Goal: Task Accomplishment & Management: Manage account settings

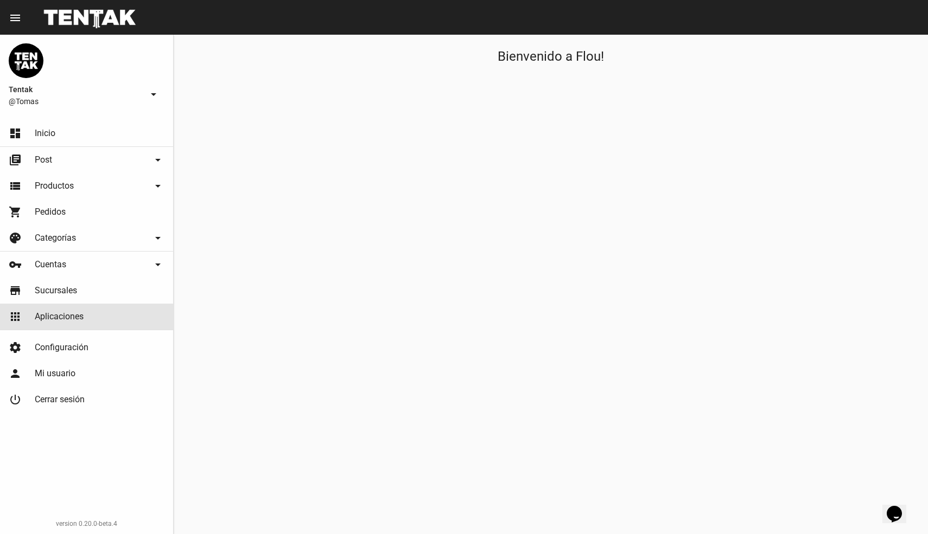
click at [61, 320] on span "Aplicaciones" at bounding box center [59, 316] width 49 height 11
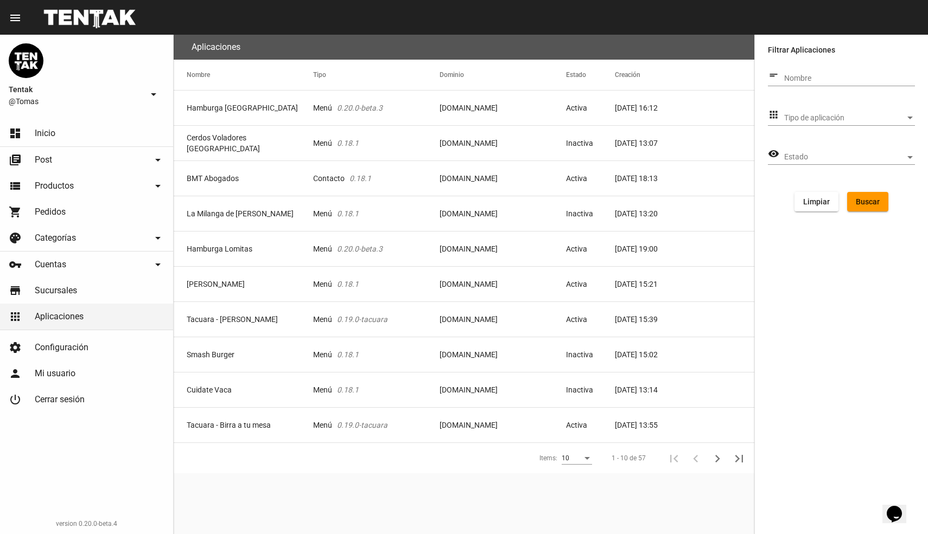
click at [818, 75] on input "Nombre" at bounding box center [849, 78] width 131 height 9
type input "danke"
click button "Buscar" at bounding box center [867, 202] width 41 height 20
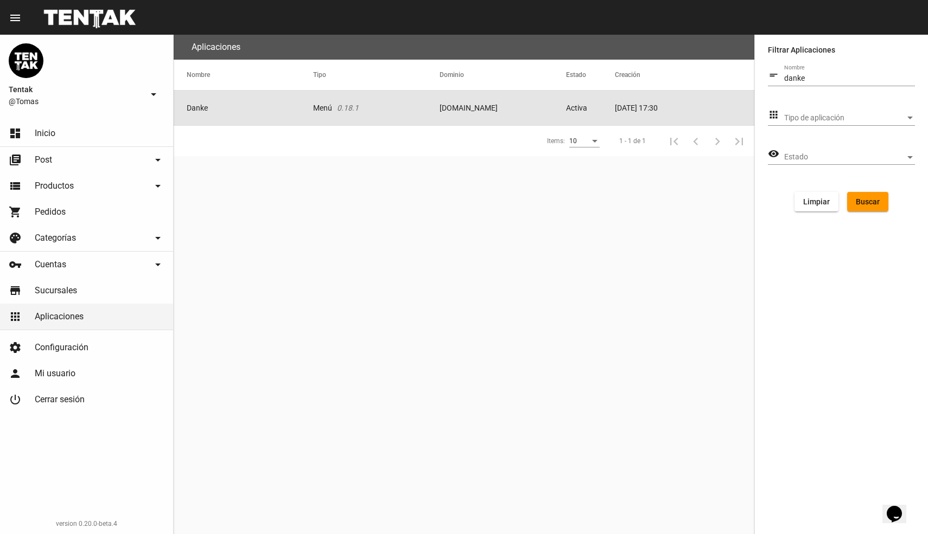
click at [277, 112] on mat-cell "Danke" at bounding box center [243, 108] width 139 height 35
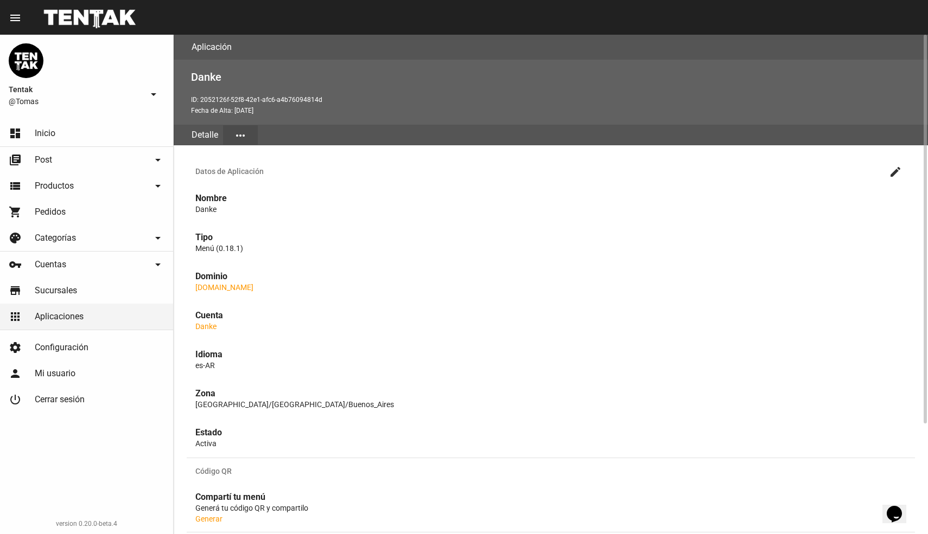
click at [234, 126] on button "more_horiz" at bounding box center [240, 135] width 35 height 20
click at [237, 160] on button "Detalle" at bounding box center [255, 162] width 65 height 26
click at [245, 135] on mat-icon "more_horiz" at bounding box center [240, 135] width 13 height 13
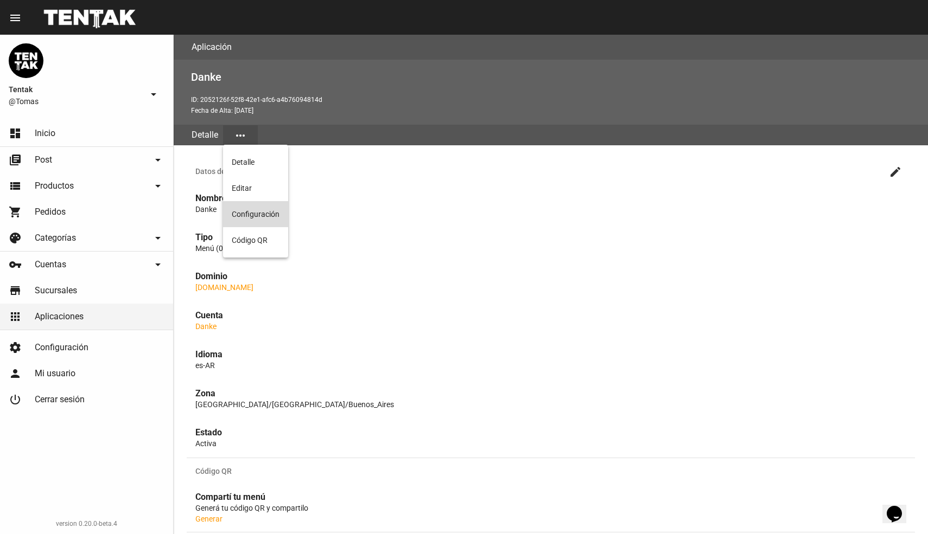
click at [272, 208] on button "Configuración" at bounding box center [255, 214] width 65 height 26
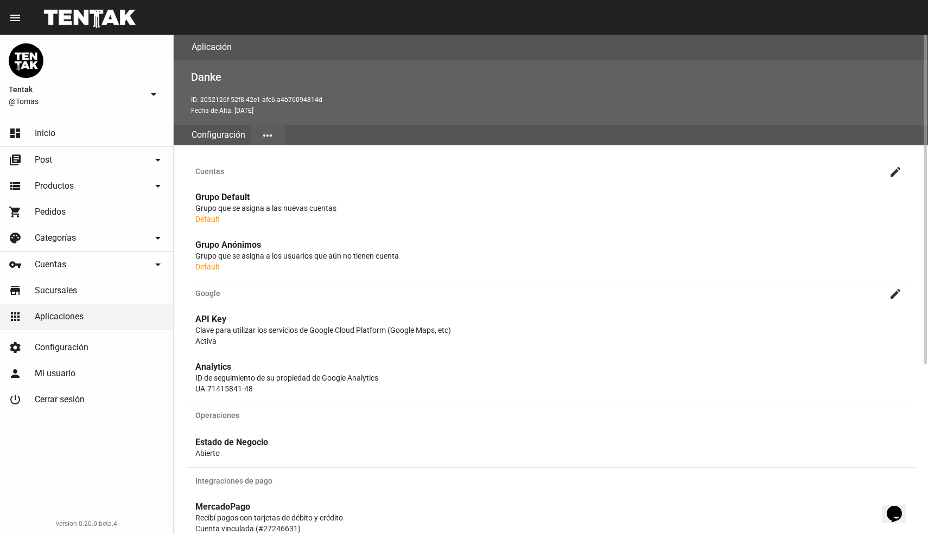
click at [270, 138] on mat-icon "more_horiz" at bounding box center [267, 135] width 13 height 13
click at [273, 170] on button "Detalle" at bounding box center [282, 162] width 65 height 26
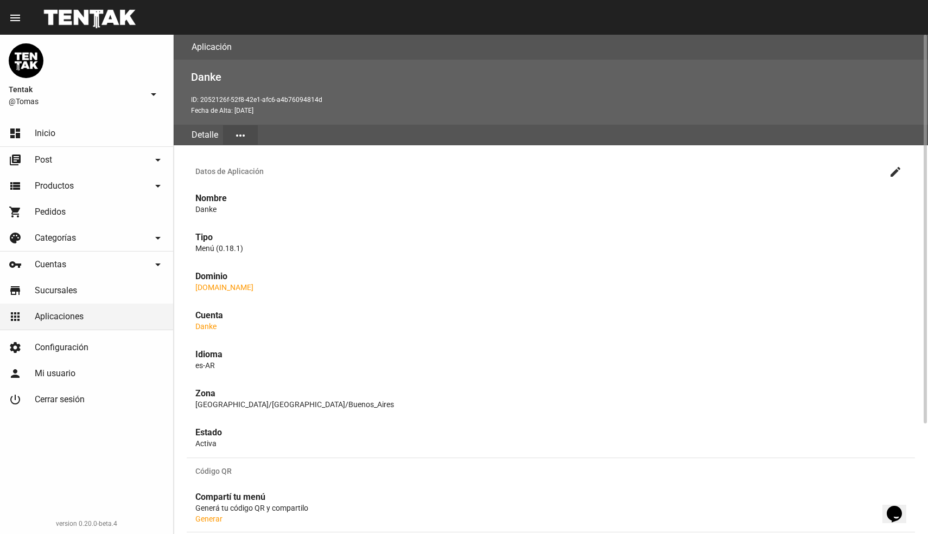
click at [247, 136] on button "more_horiz" at bounding box center [240, 135] width 35 height 20
click at [239, 164] on button "Detalle" at bounding box center [255, 162] width 65 height 26
click at [241, 139] on mat-icon "more_horiz" at bounding box center [240, 135] width 13 height 13
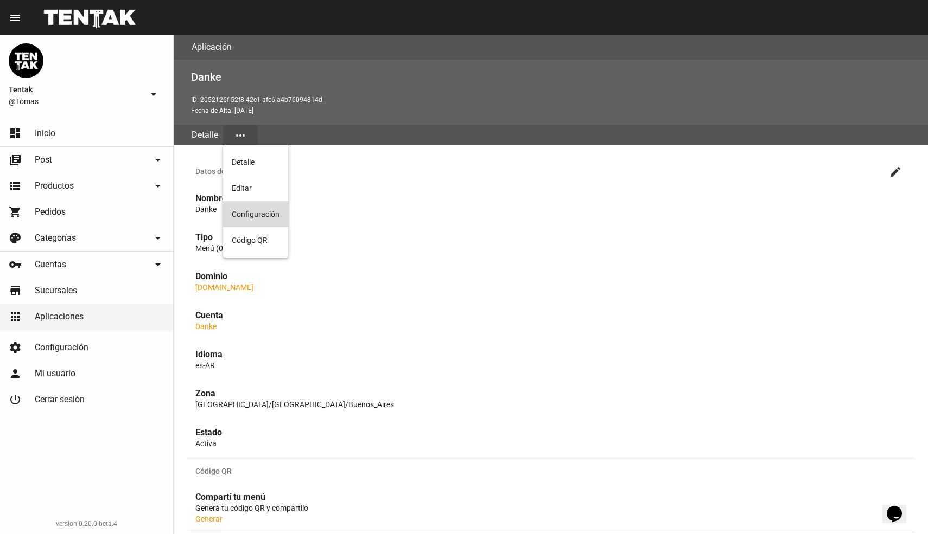
click at [270, 219] on button "Configuración" at bounding box center [255, 214] width 65 height 26
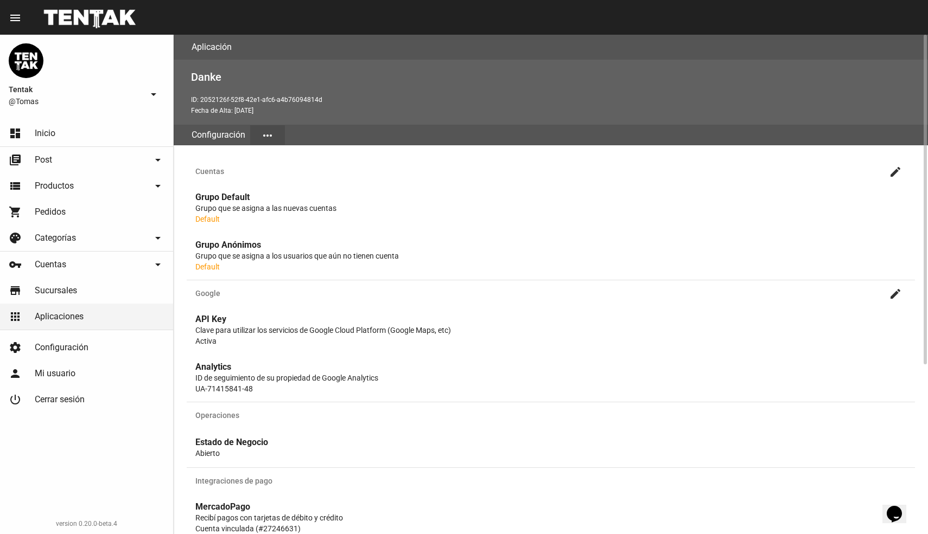
click at [261, 132] on mat-icon "more_horiz" at bounding box center [267, 135] width 13 height 13
click at [412, 160] on div at bounding box center [464, 267] width 928 height 534
click at [28, 141] on link "dashboard Inicio" at bounding box center [86, 133] width 173 height 26
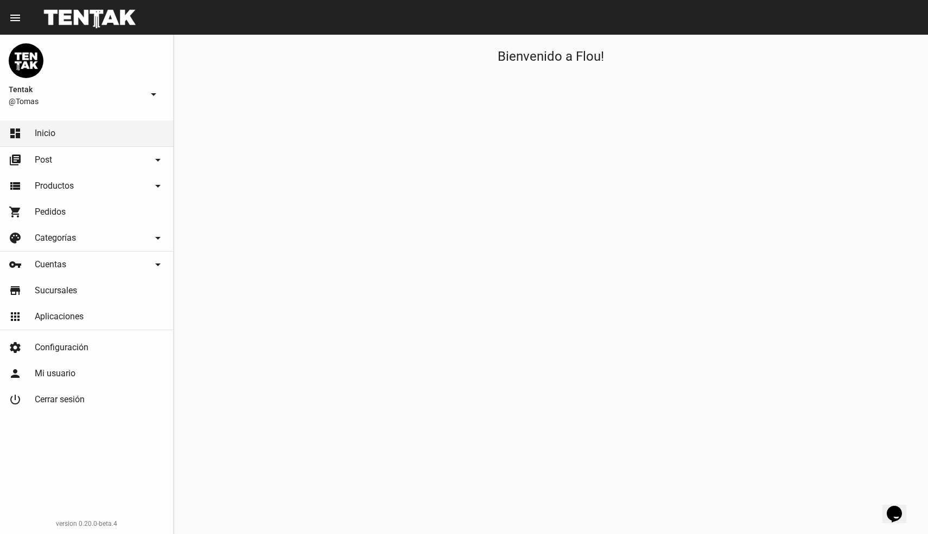
click at [69, 327] on link "apps Aplicaciones" at bounding box center [86, 317] width 173 height 26
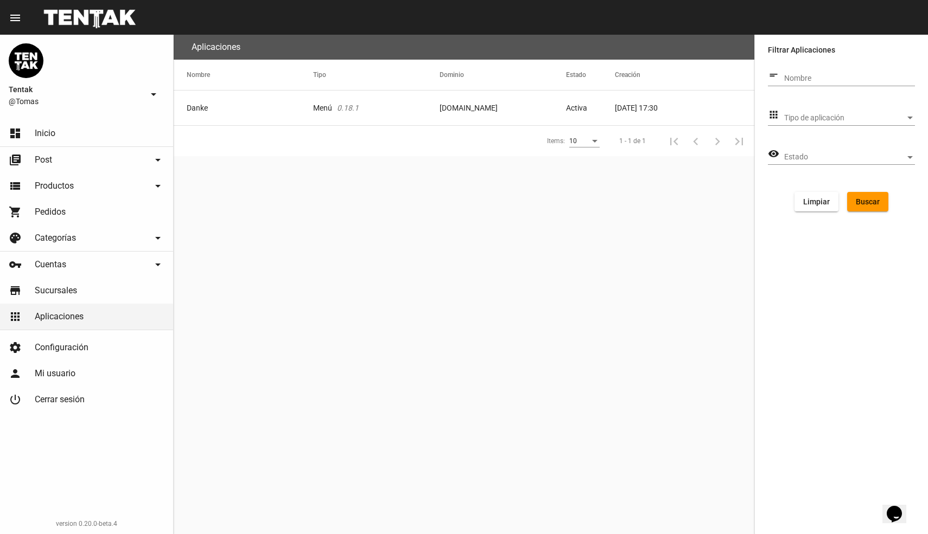
click at [255, 110] on mat-cell "Danke" at bounding box center [243, 108] width 139 height 35
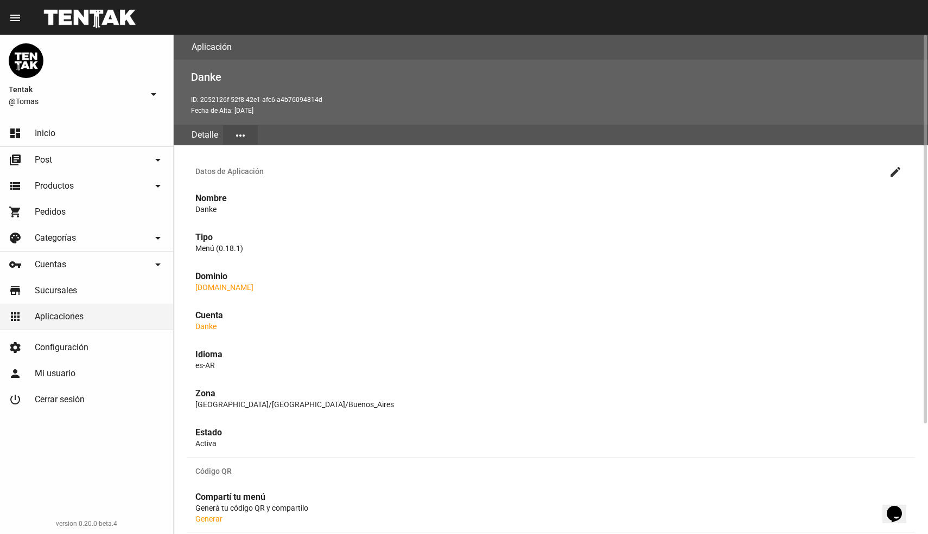
click at [895, 170] on mat-icon "create" at bounding box center [895, 171] width 13 height 13
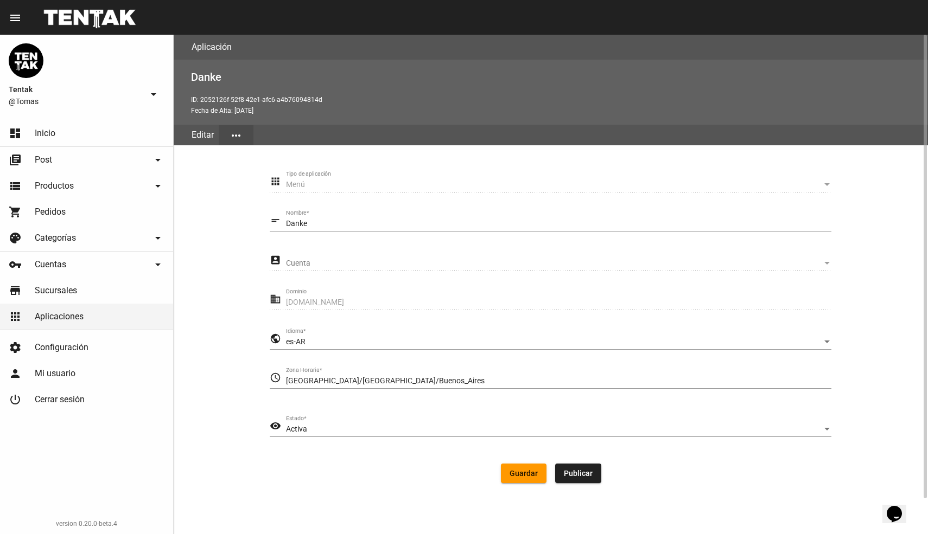
click at [579, 474] on span "Publicar" at bounding box center [578, 473] width 29 height 9
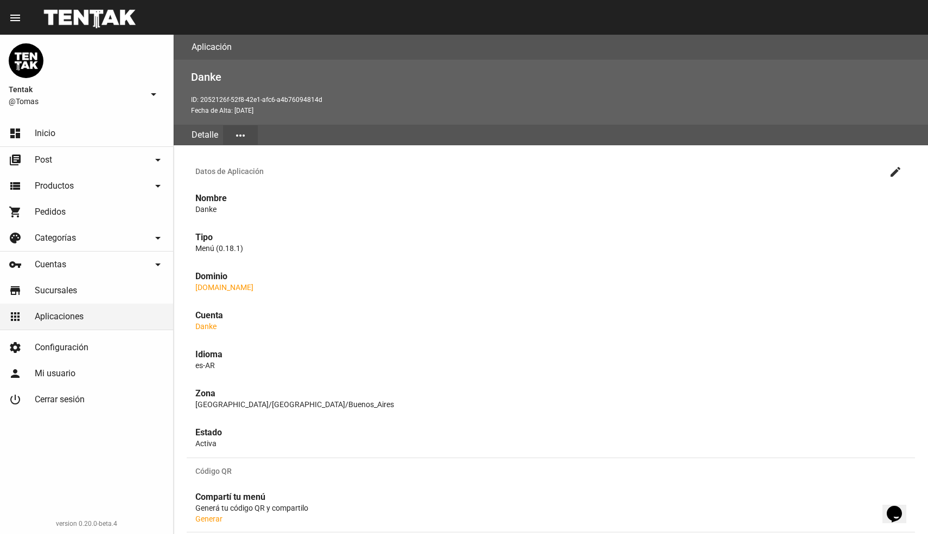
click at [55, 131] on span "Inicio" at bounding box center [45, 133] width 21 height 11
